Goal: Task Accomplishment & Management: Manage account settings

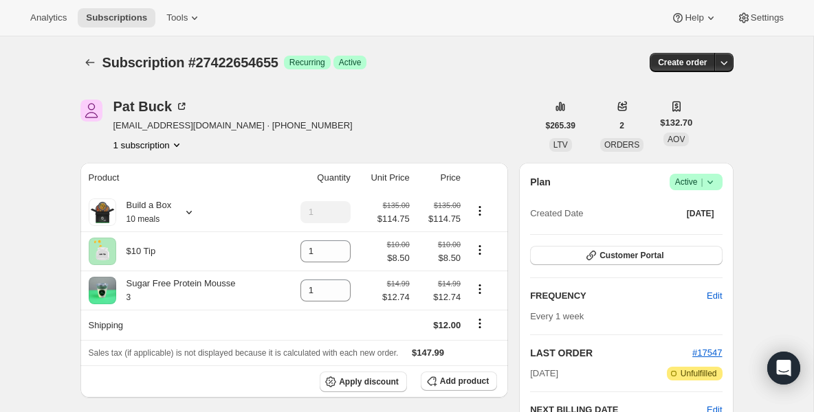
scroll to position [61, 0]
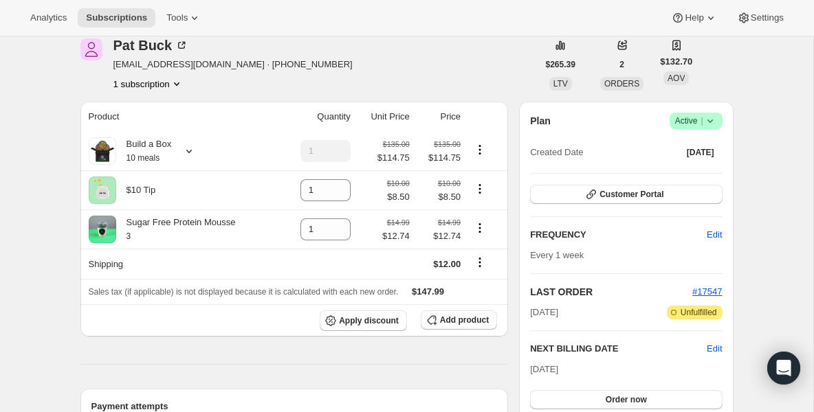
click at [710, 122] on icon at bounding box center [709, 121] width 5 height 3
click at [693, 143] on span "Pause subscription" at bounding box center [691, 148] width 76 height 10
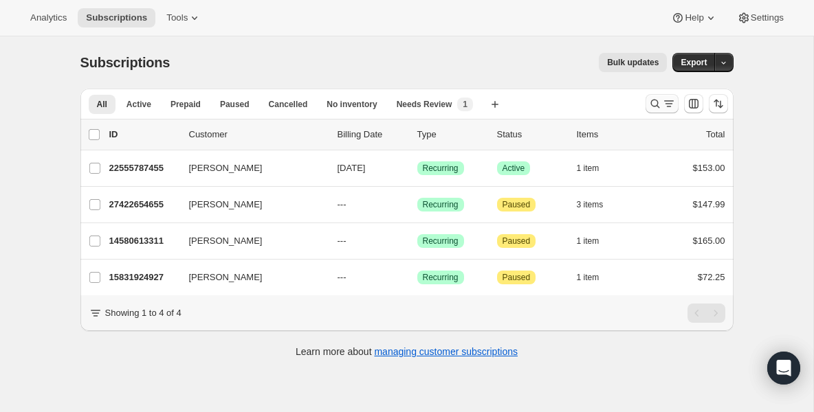
click at [653, 107] on icon "Search and filter results" at bounding box center [654, 104] width 9 height 9
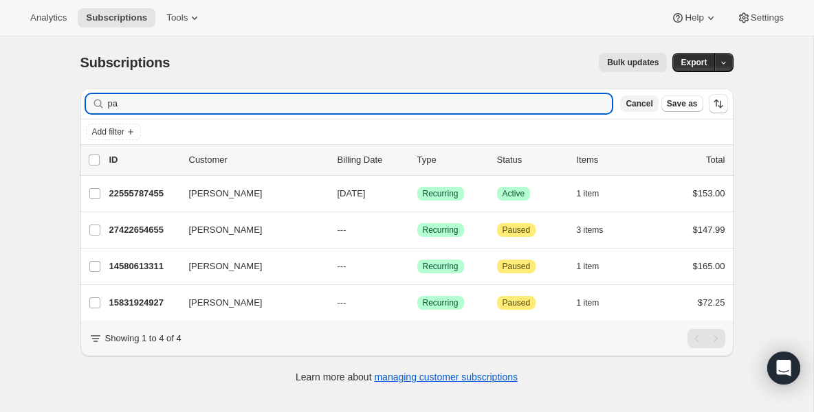
type input "p"
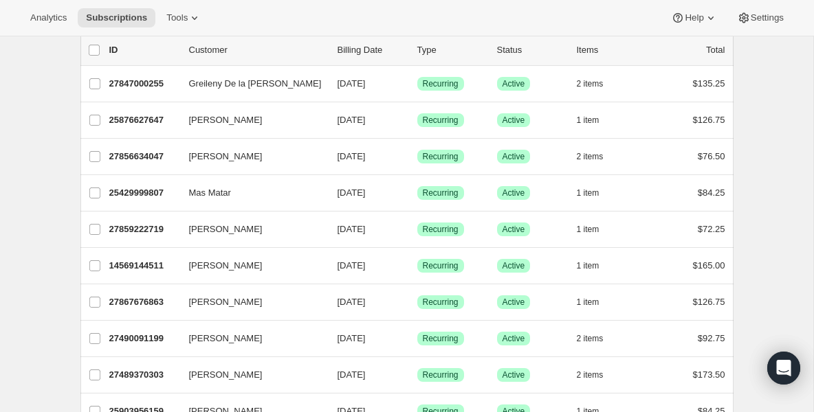
scroll to position [137, 0]
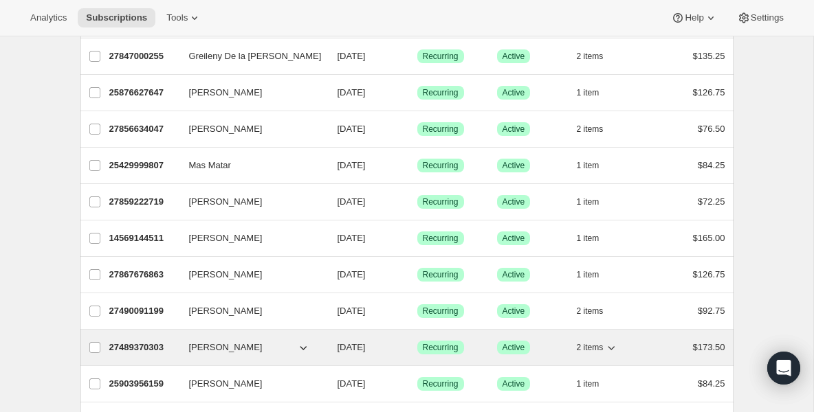
click at [144, 353] on p "27489370303" at bounding box center [143, 348] width 69 height 14
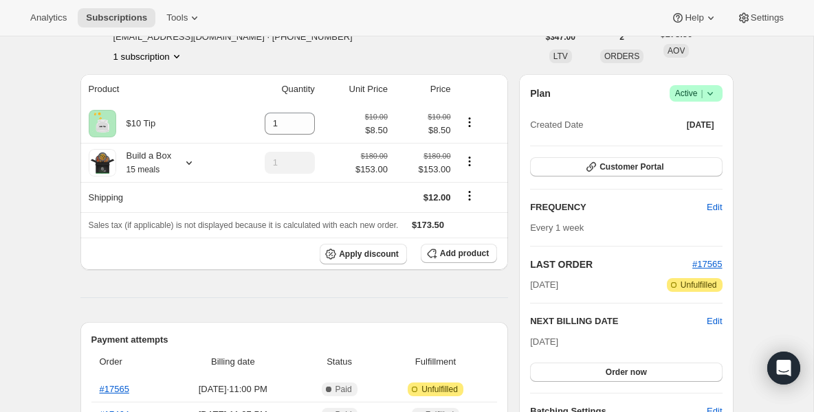
scroll to position [110, 0]
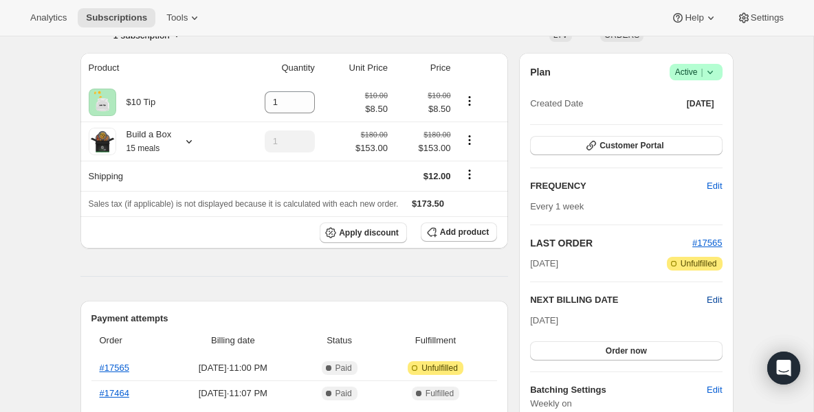
click at [719, 299] on span "Edit" at bounding box center [714, 301] width 15 height 14
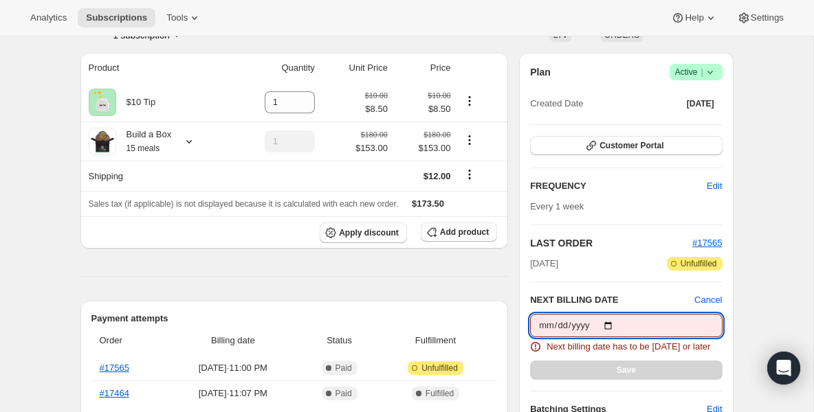
click at [617, 321] on input "2025-09-09" at bounding box center [626, 325] width 192 height 23
type input "2025-09-10"
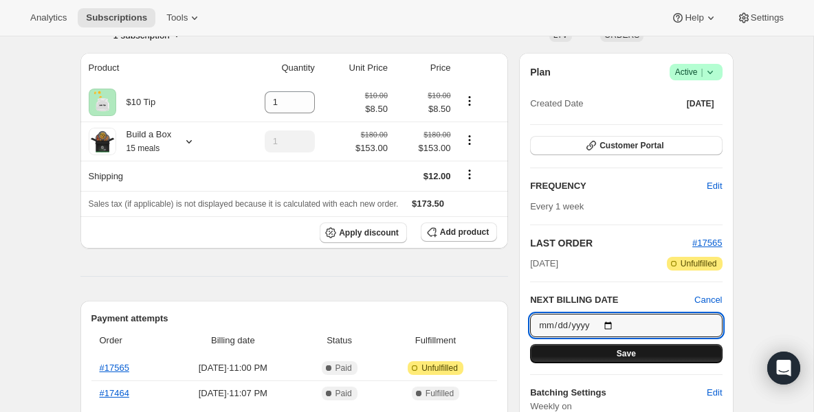
click at [632, 362] on button "Save" at bounding box center [626, 353] width 192 height 19
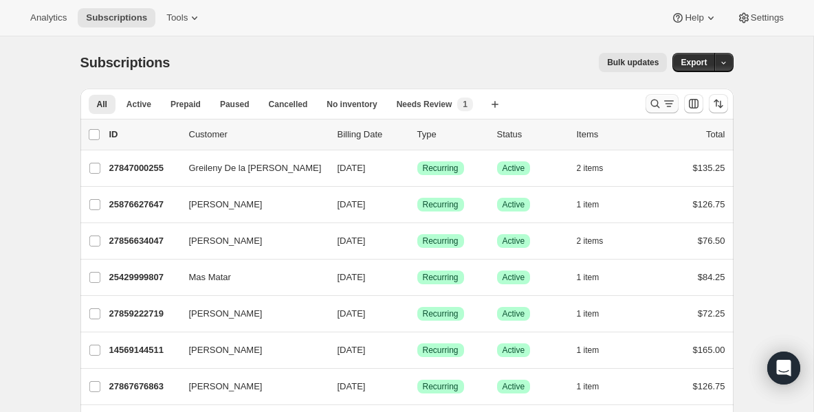
click at [652, 101] on icon "Search and filter results" at bounding box center [654, 104] width 9 height 9
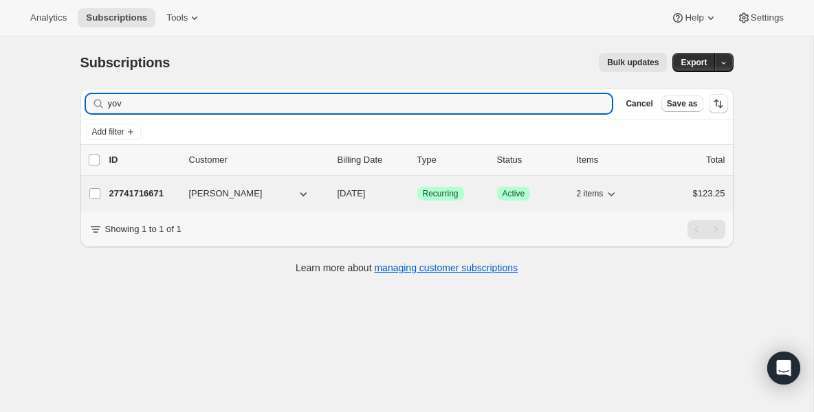
type input "yov"
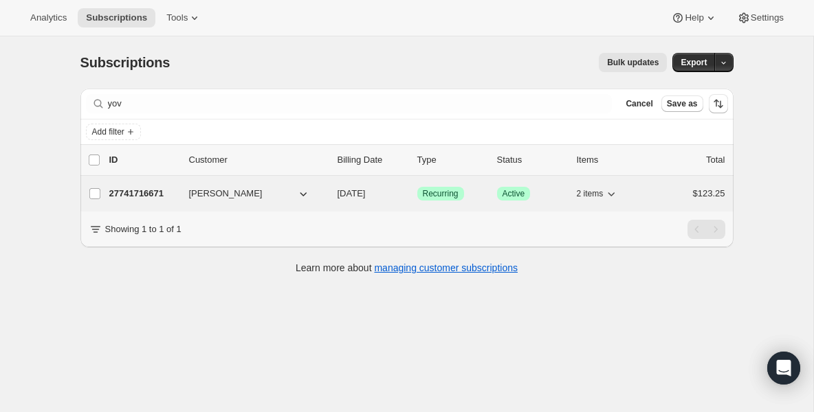
click at [164, 201] on div "27741716671 Yovann Perrin 09/15/2025 Success Recurring Success Active 2 items $…" at bounding box center [417, 193] width 616 height 19
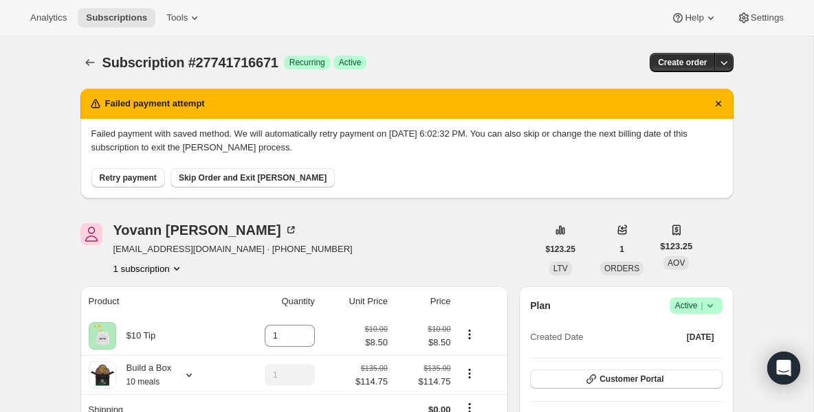
click at [709, 309] on icon at bounding box center [710, 306] width 14 height 14
click at [681, 327] on span "Pause subscription" at bounding box center [692, 334] width 78 height 14
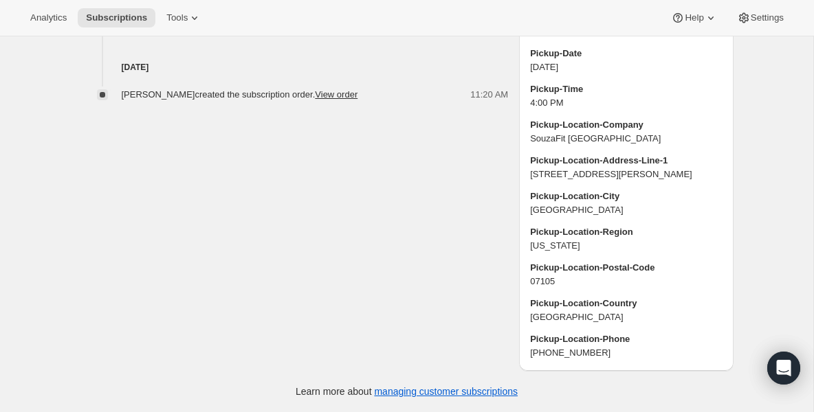
scroll to position [1217, 0]
